Goal: Obtain resource: Download file/media

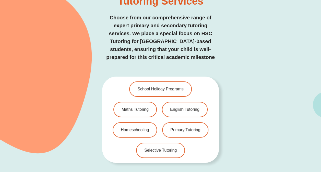
scroll to position [1021, 0]
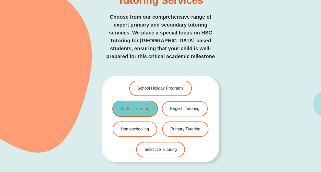
click at [127, 107] on span "Maths Tutoring" at bounding box center [135, 109] width 28 height 4
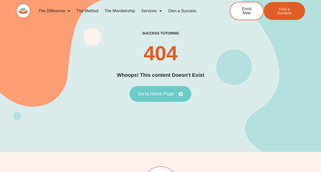
click at [150, 96] on span "Go to Home Page" at bounding box center [156, 94] width 36 height 5
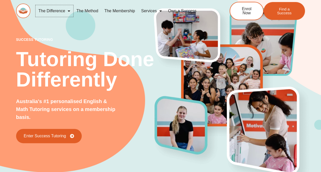
click at [64, 11] on link "The Difference" at bounding box center [55, 11] width 38 height 12
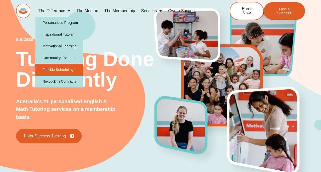
click at [66, 70] on link "Flexible Scheduling" at bounding box center [60, 70] width 48 height 12
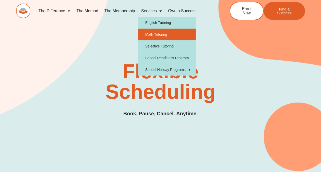
click at [150, 33] on link "Math Tutoring" at bounding box center [167, 35] width 58 height 12
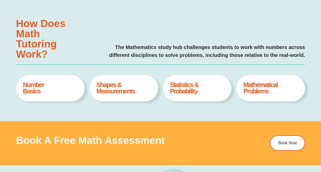
type input "*"
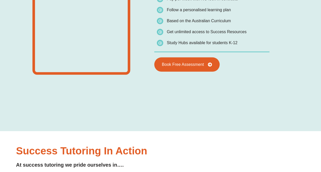
scroll to position [761, 0]
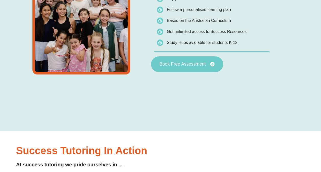
click at [187, 64] on span "Book Free Assessment" at bounding box center [183, 64] width 46 height 5
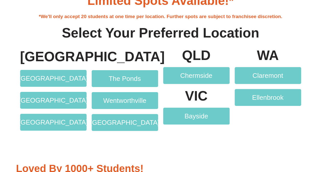
scroll to position [937, 0]
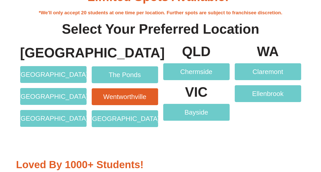
click at [118, 99] on span "Wentworthville" at bounding box center [124, 97] width 43 height 7
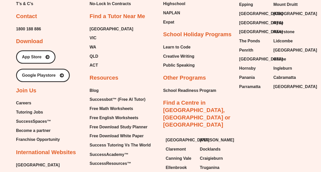
scroll to position [332, 0]
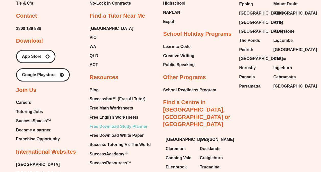
click at [129, 126] on span "Free Download Study Planner" at bounding box center [119, 127] width 58 height 8
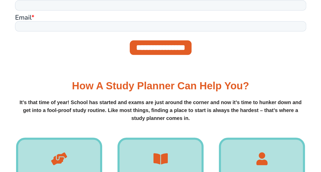
scroll to position [250, 0]
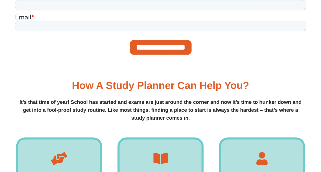
click at [161, 43] on input "**********" at bounding box center [161, 47] width 62 height 15
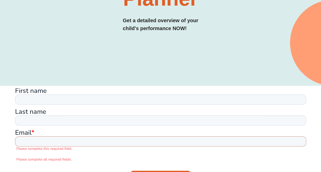
scroll to position [134, 0]
